Goal: Check status: Check status

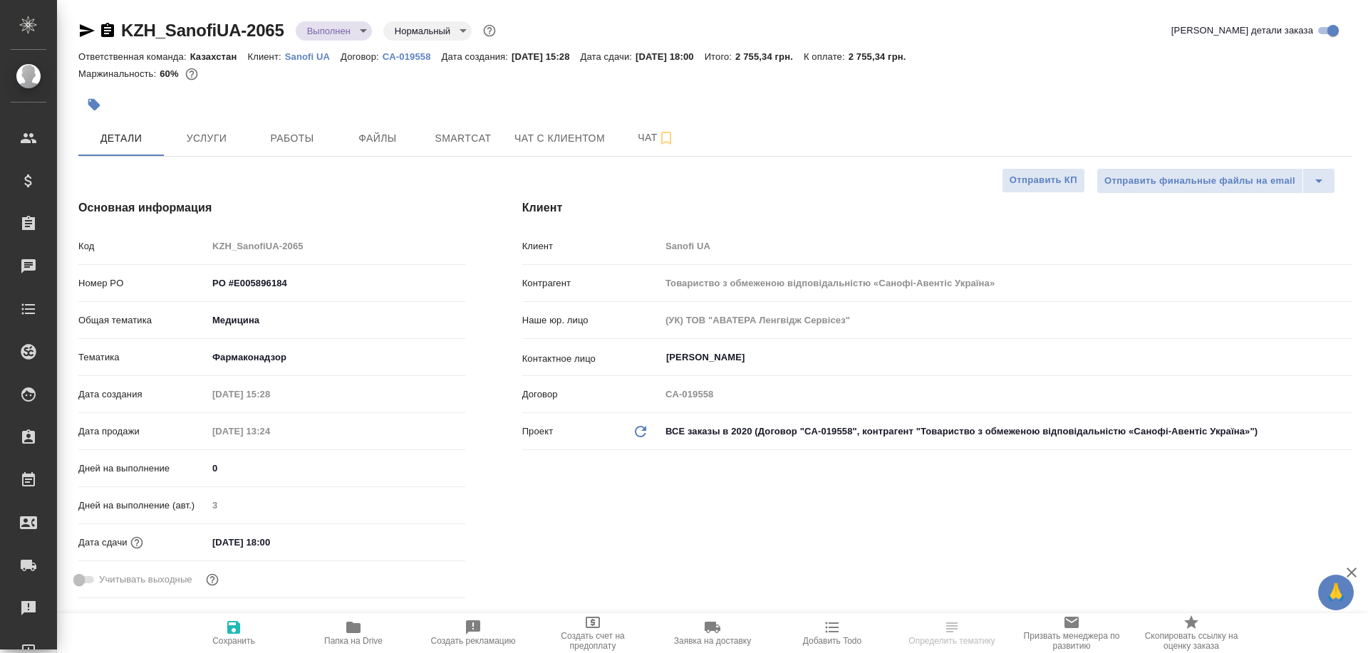
select select "RU"
type input "[PERSON_NAME]"
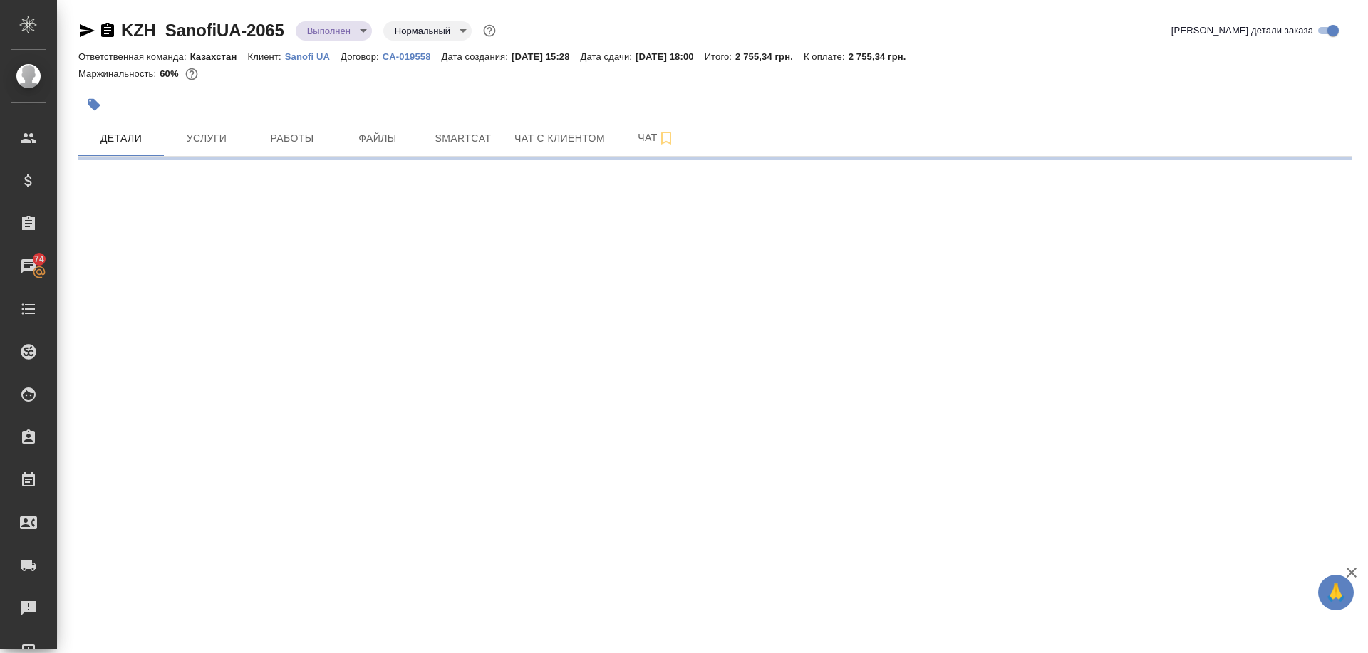
select select "RU"
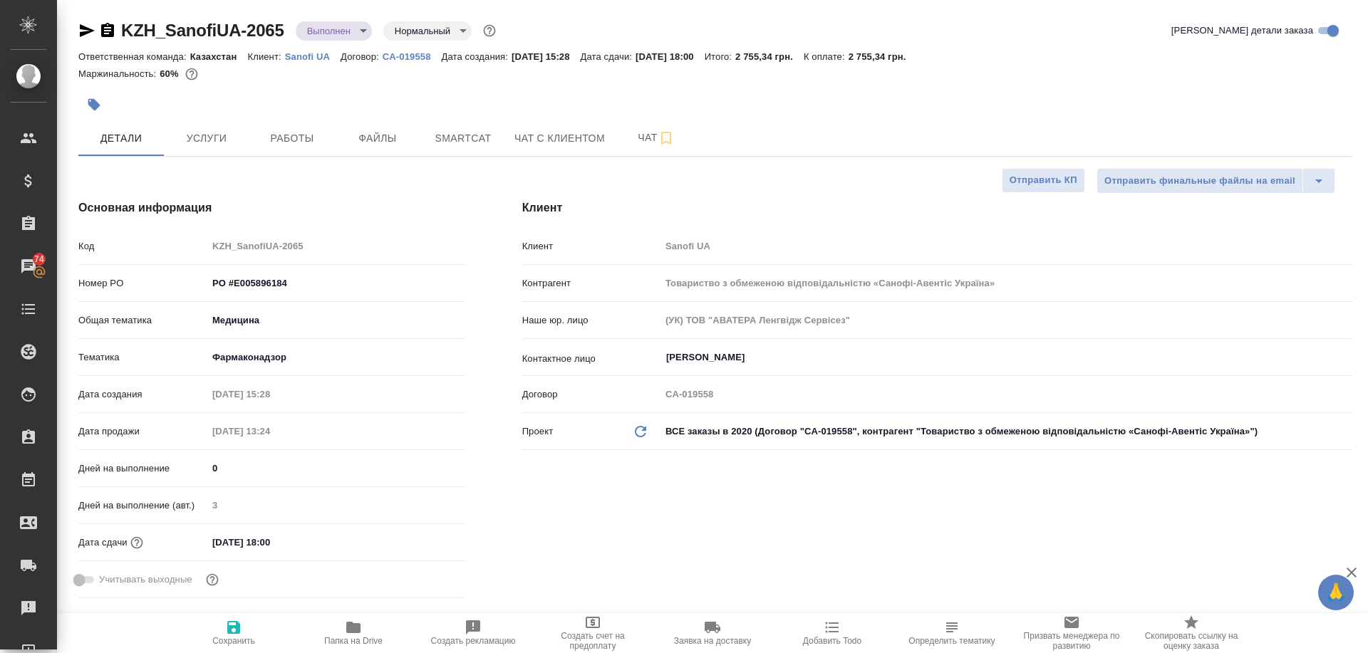
type textarea "x"
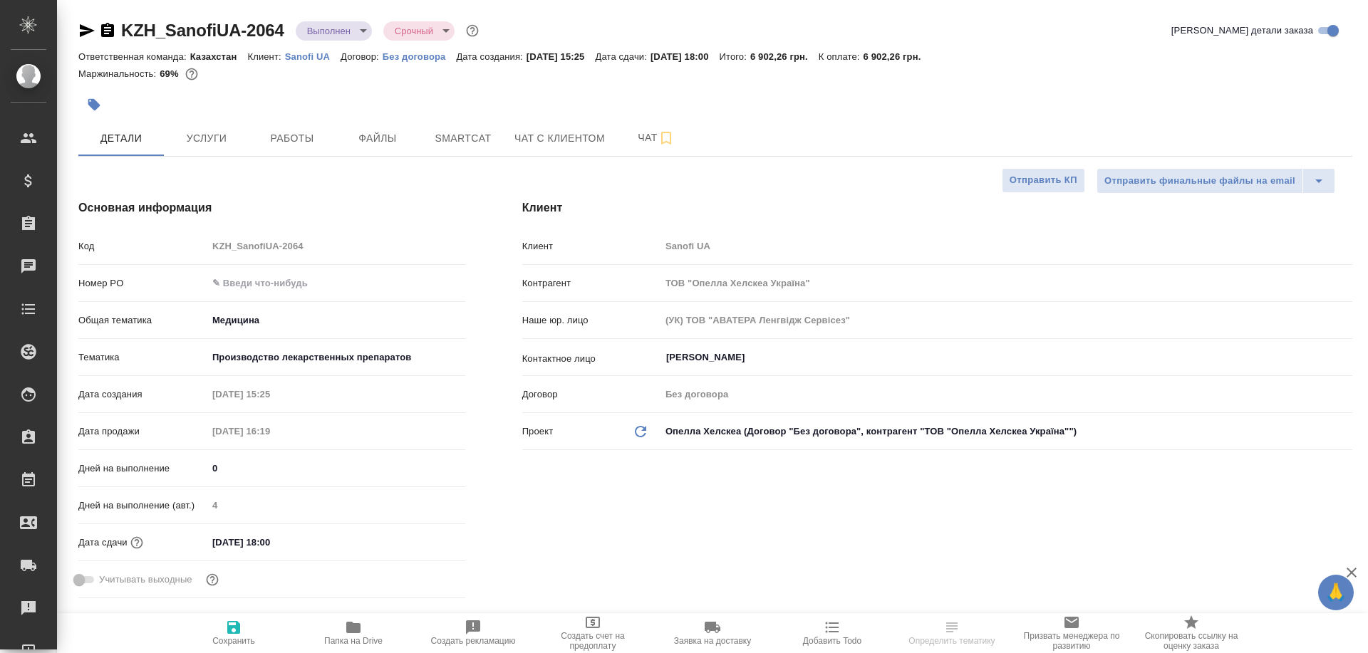
select select "RU"
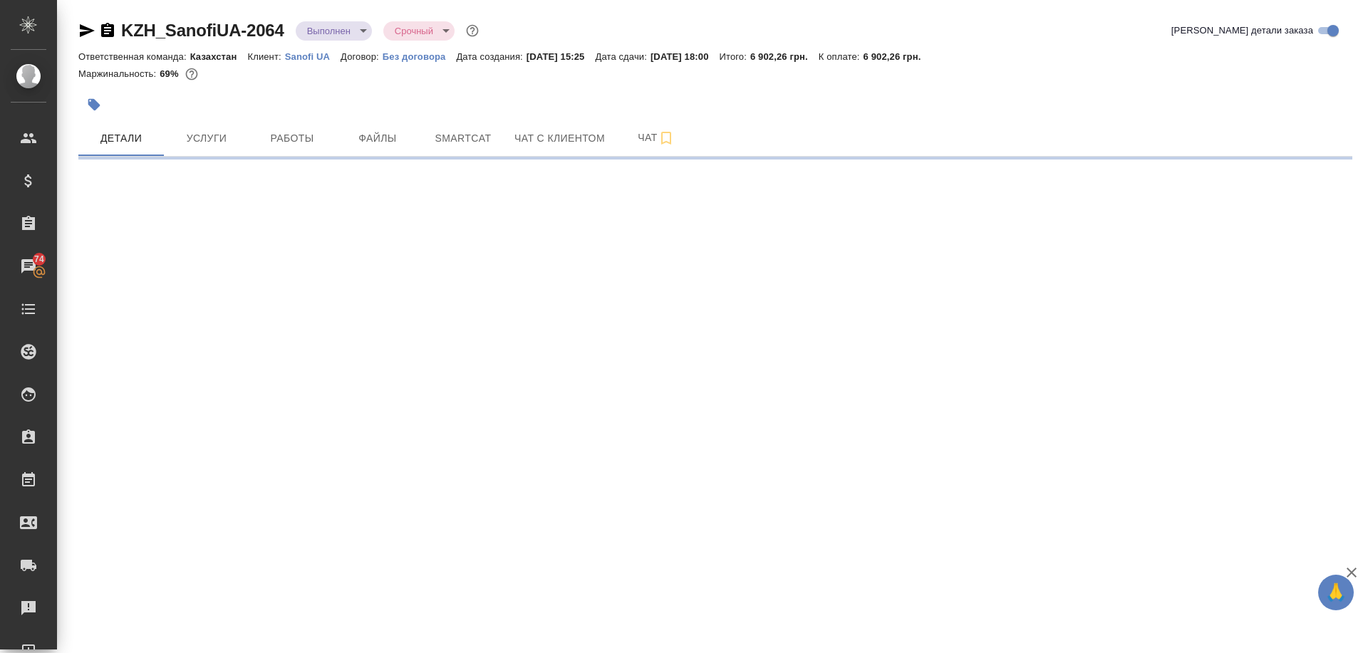
select select "RU"
